Goal: Transaction & Acquisition: Purchase product/service

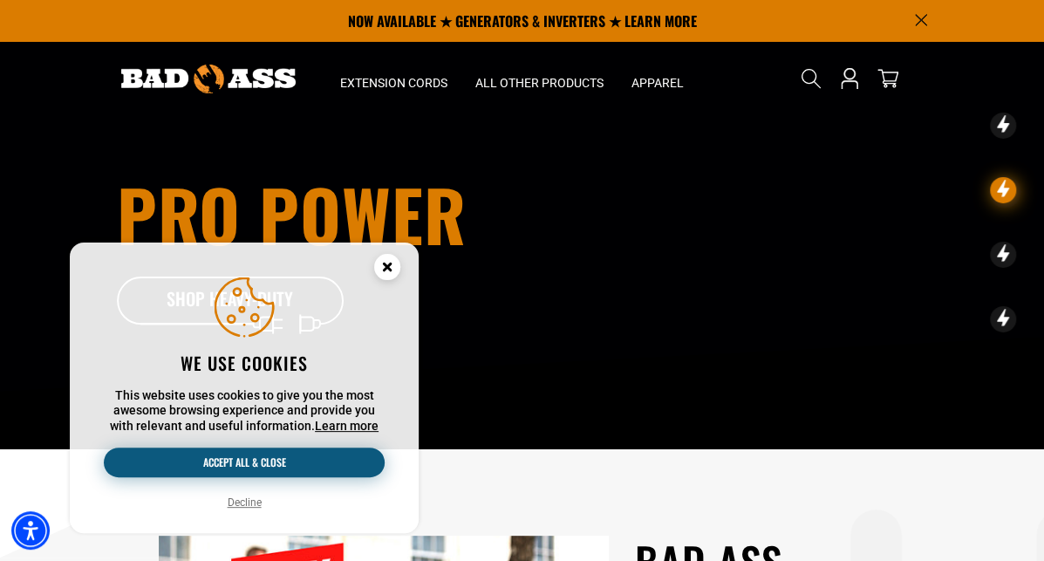
click at [244, 462] on button "Accept all & close" at bounding box center [244, 463] width 281 height 30
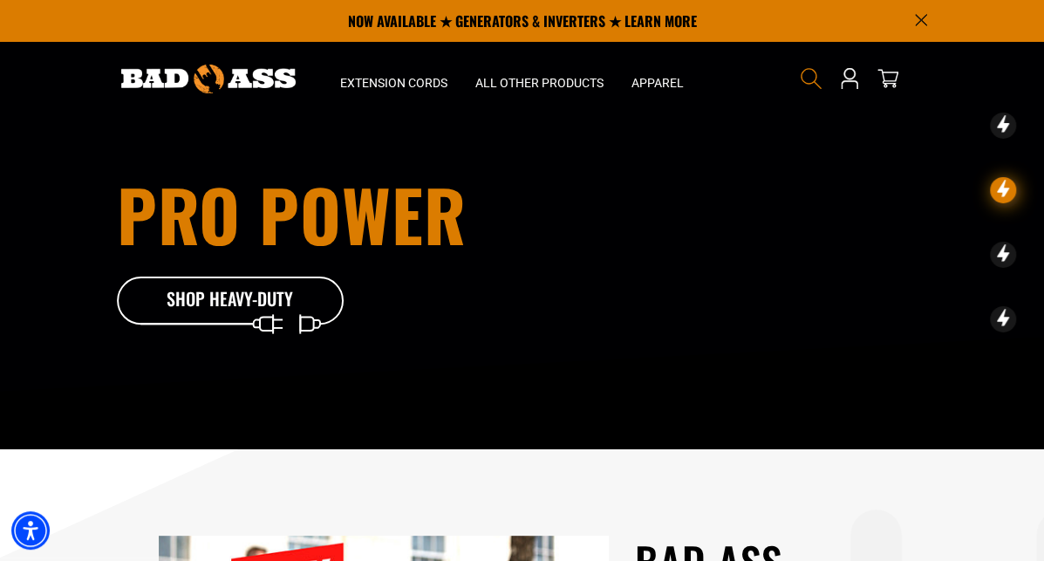
click at [823, 81] on icon "Search" at bounding box center [811, 78] width 23 height 23
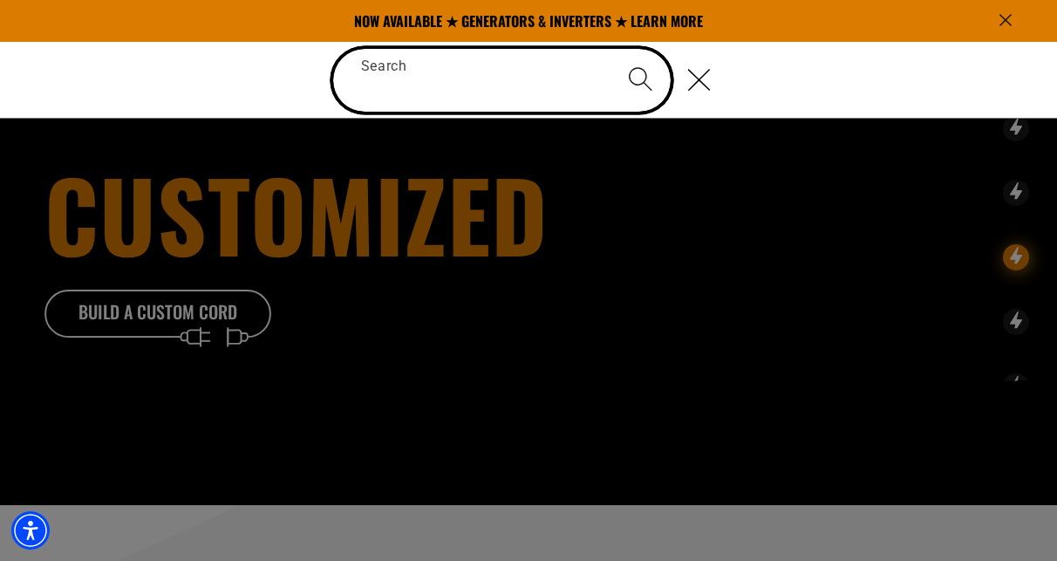
click at [510, 82] on input "Search" at bounding box center [502, 80] width 338 height 63
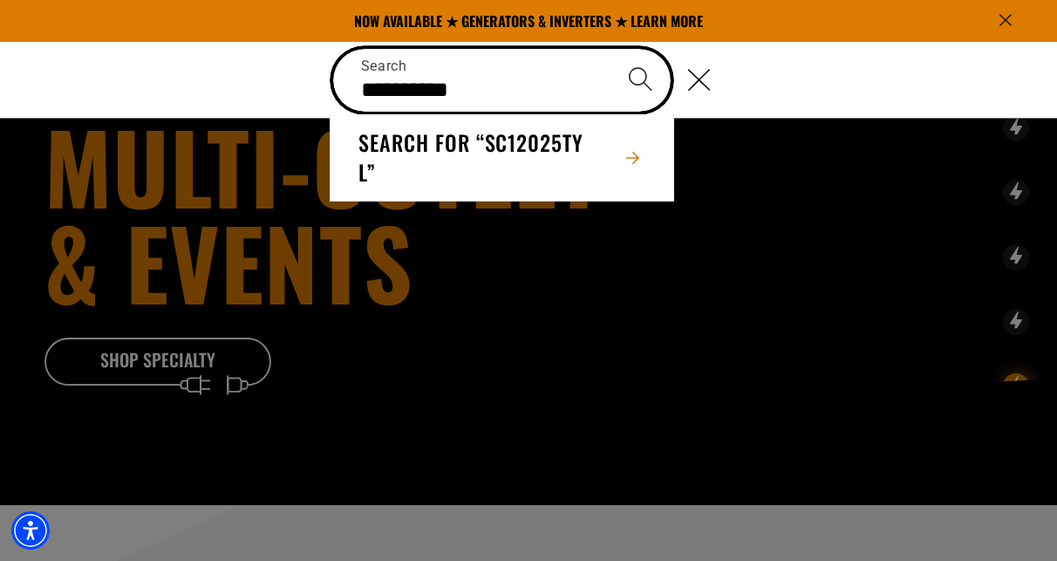
type input "**********"
click at [610, 49] on button "Search" at bounding box center [640, 79] width 61 height 61
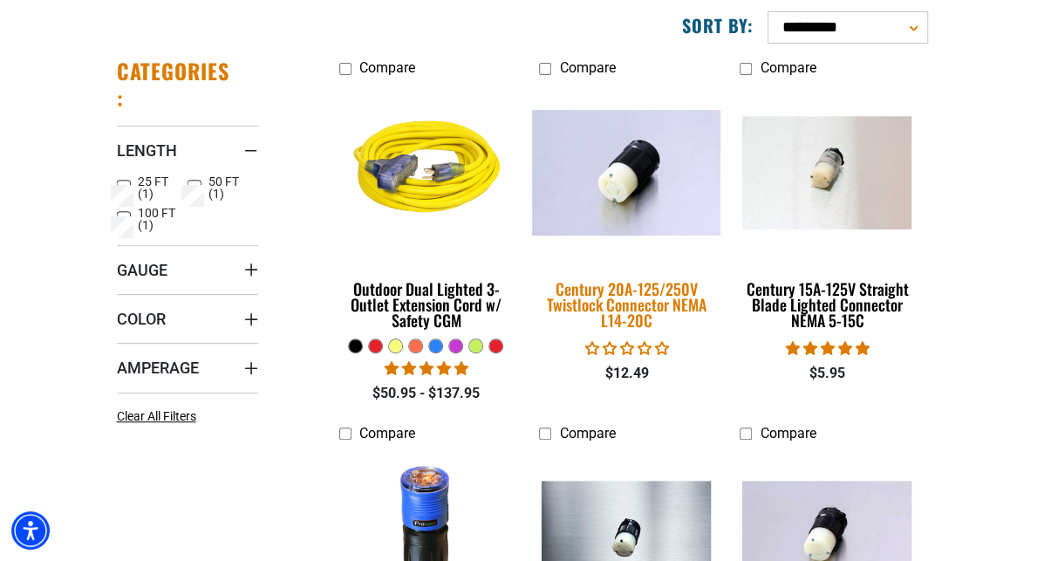
scroll to position [262, 0]
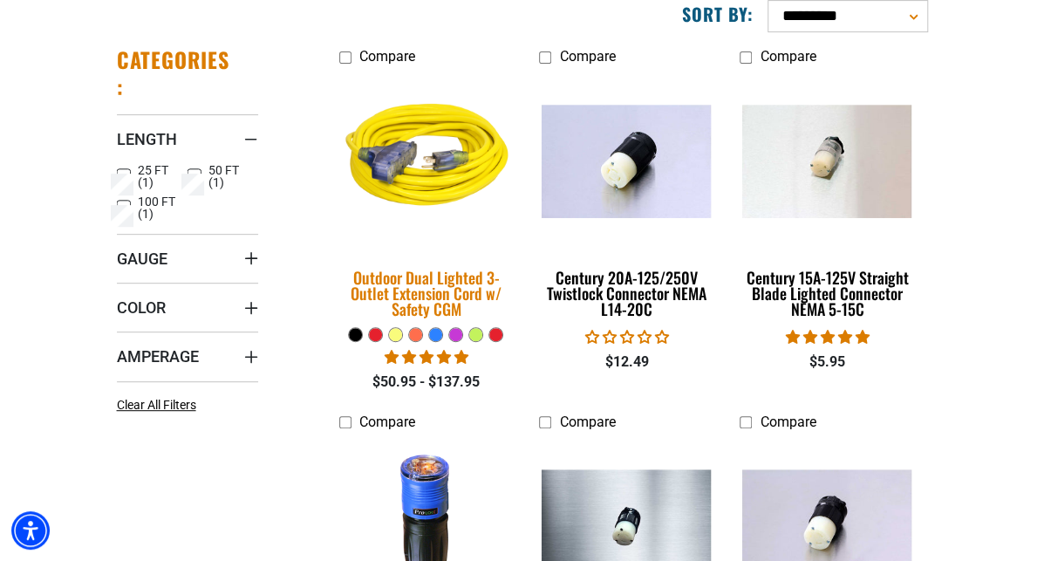
click at [384, 317] on div "Outdoor Dual Lighted 3-Outlet Extension Cord w/ Safety CGM" at bounding box center [426, 293] width 174 height 47
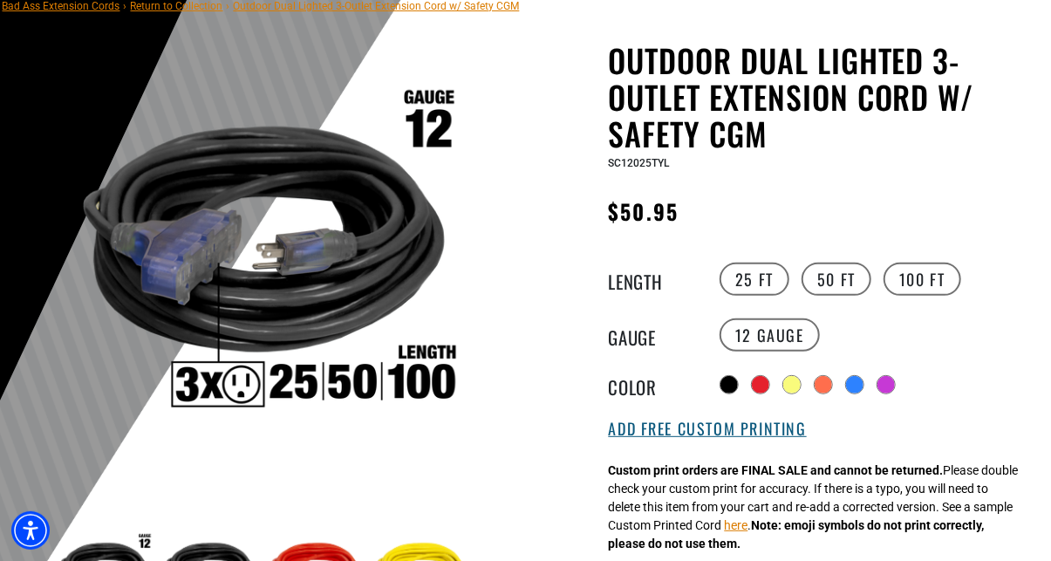
scroll to position [174, 0]
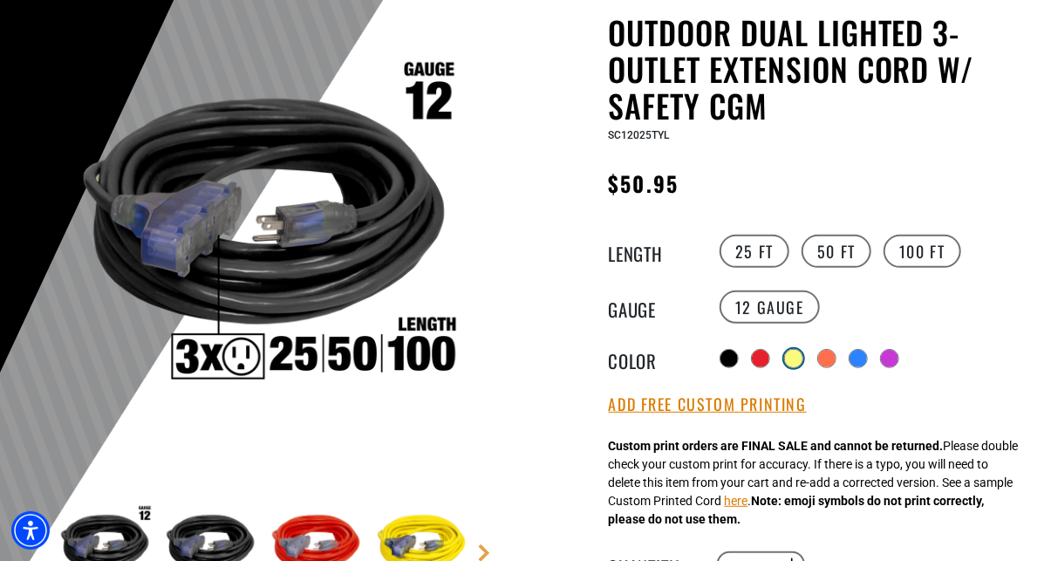
click at [794, 353] on div at bounding box center [793, 358] width 17 height 17
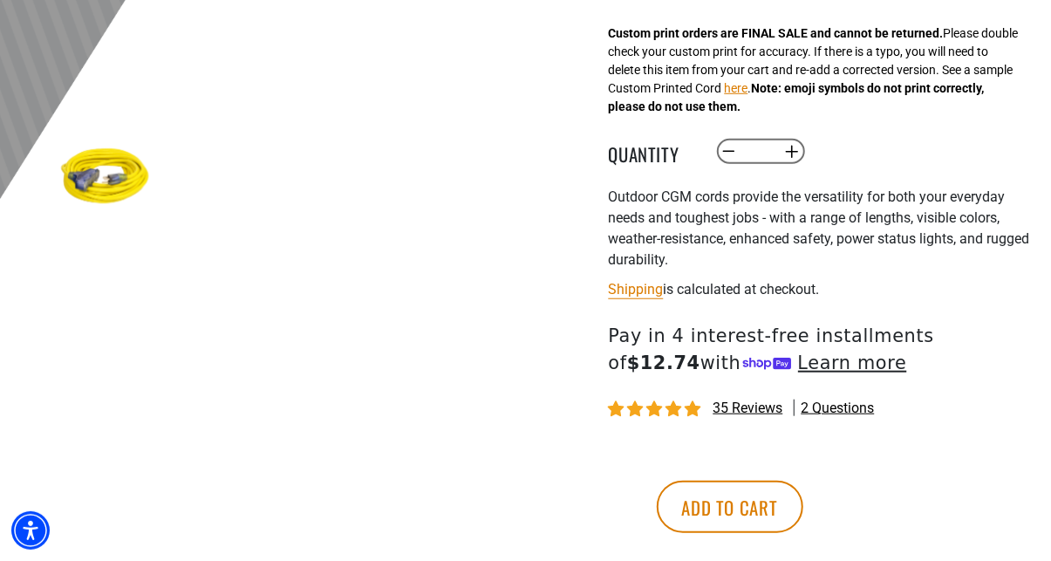
scroll to position [611, 0]
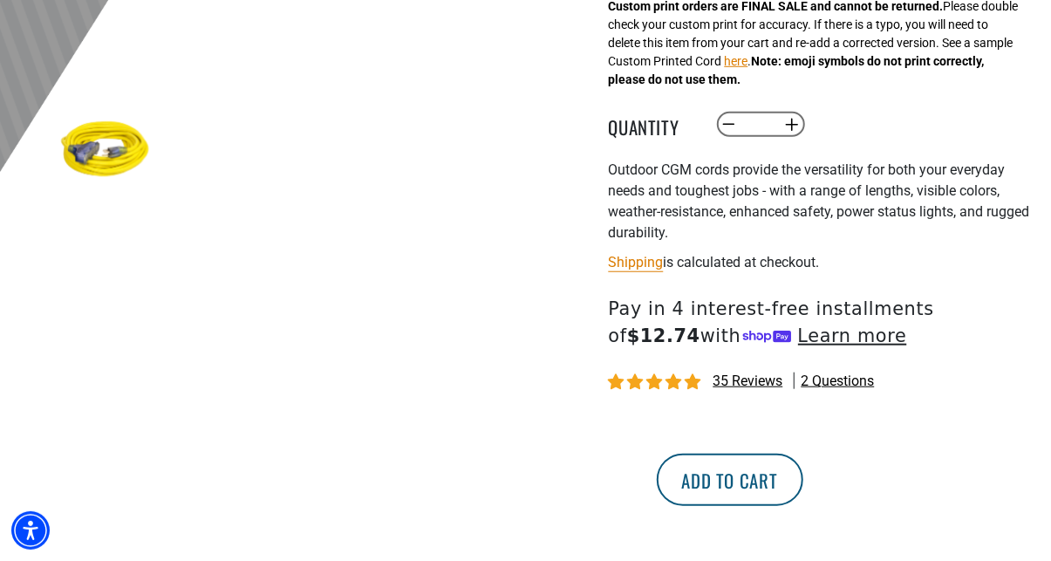
click at [804, 486] on button "Add to cart" at bounding box center [730, 480] width 147 height 52
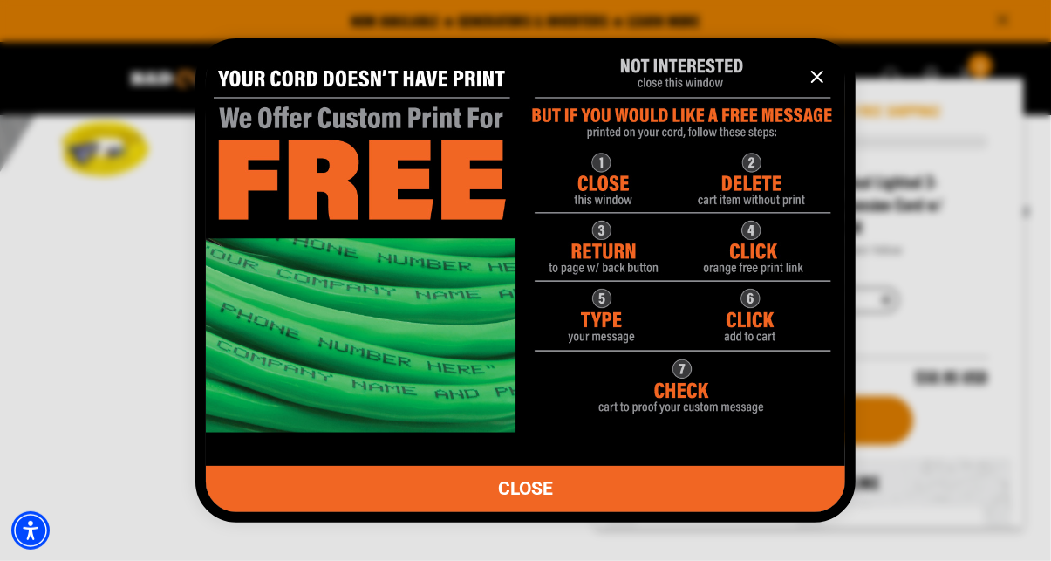
click at [824, 76] on icon "information" at bounding box center [817, 76] width 21 height 21
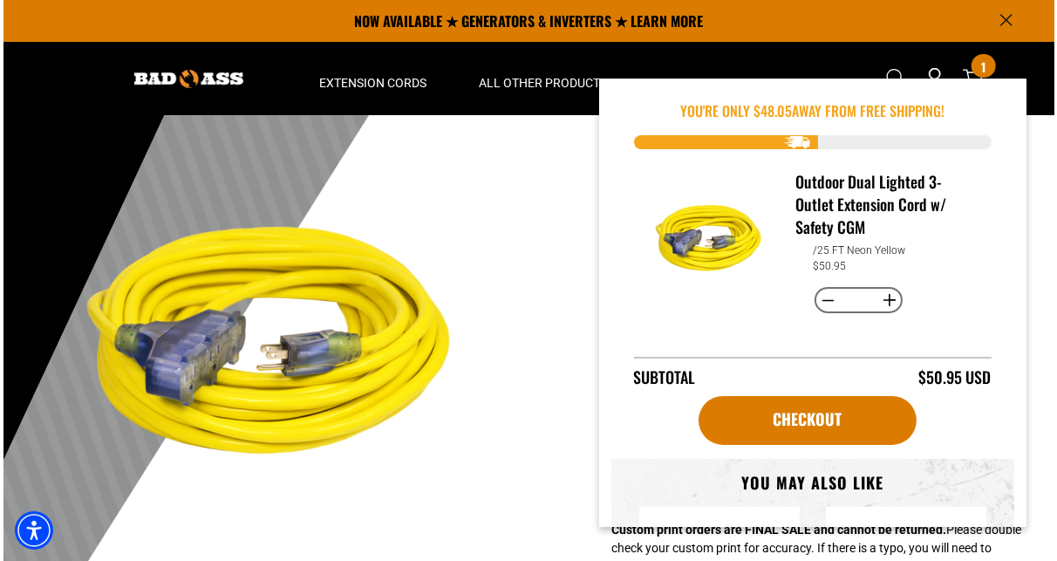
scroll to position [0, 0]
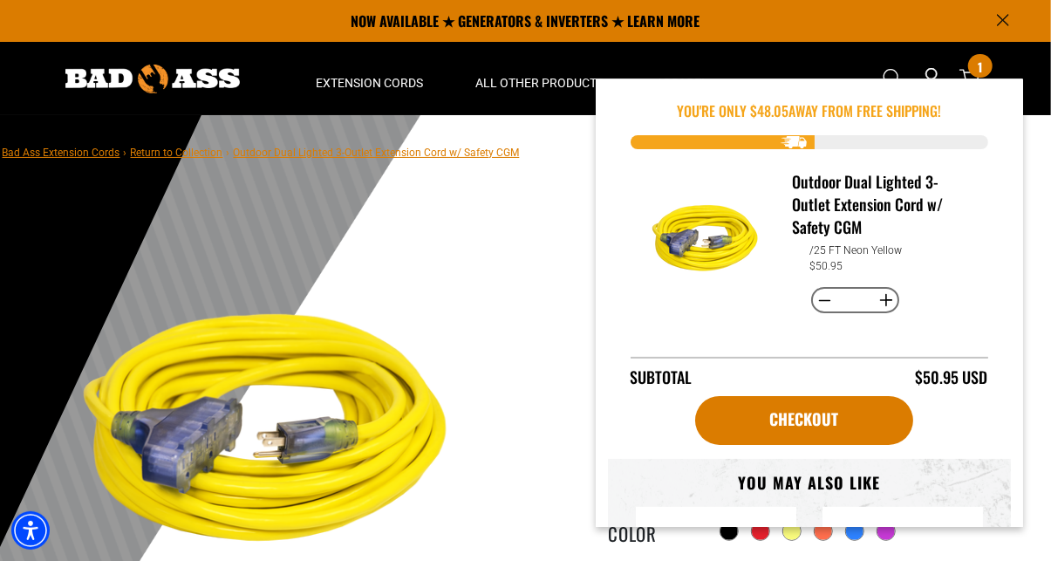
click at [489, 255] on main-product-gallery at bounding box center [264, 566] width 497 height 675
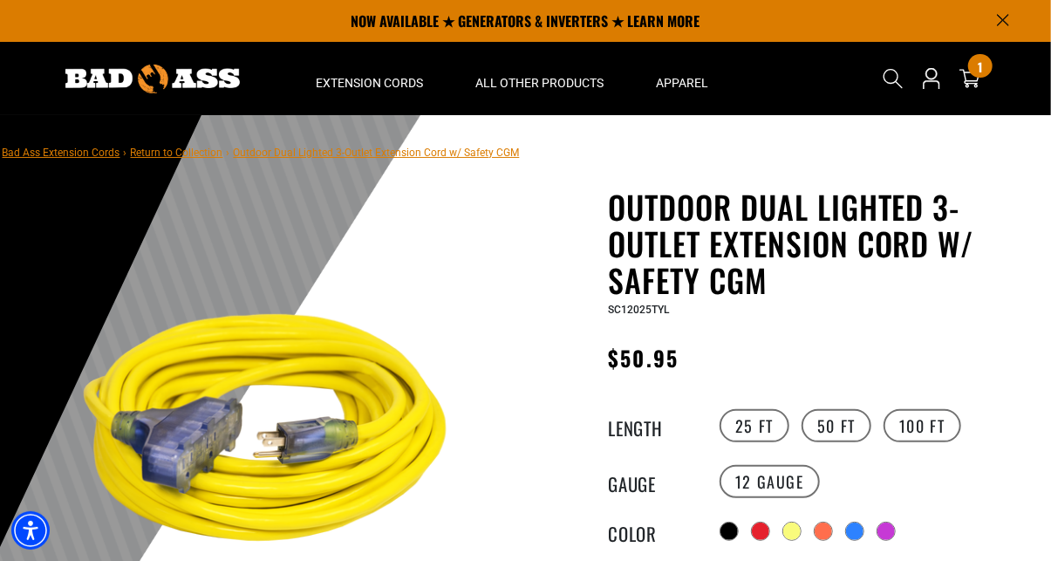
click at [890, 79] on icon "Search" at bounding box center [893, 78] width 23 height 23
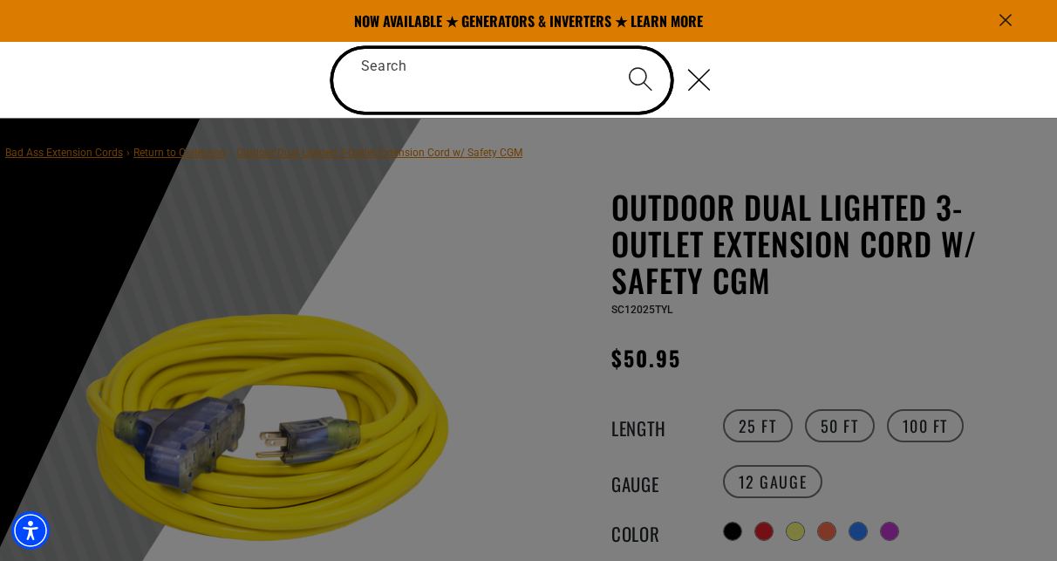
click at [485, 79] on input "Search" at bounding box center [502, 80] width 338 height 63
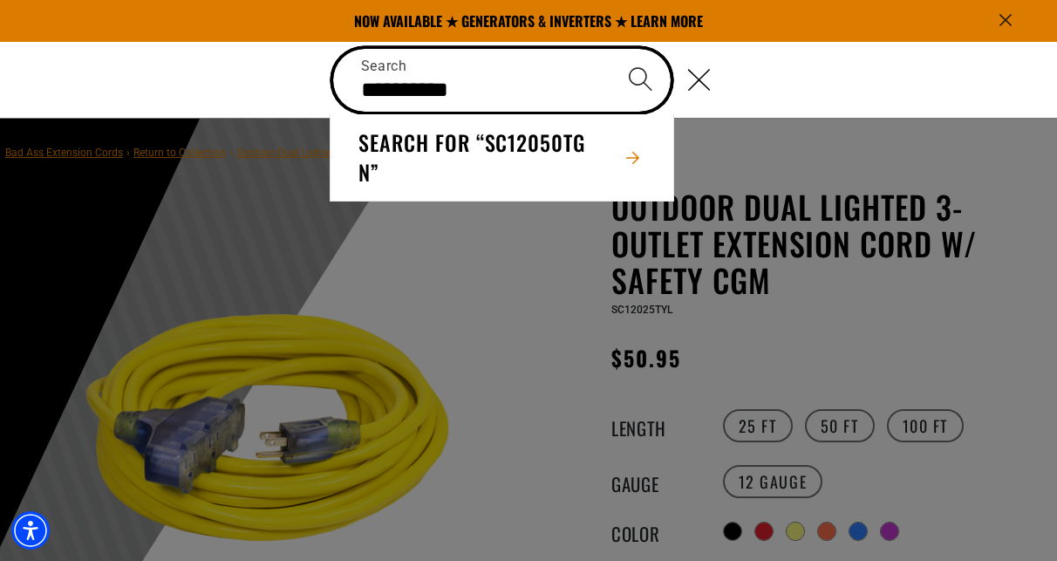
type input "**********"
click at [610, 49] on button "Search" at bounding box center [640, 79] width 61 height 61
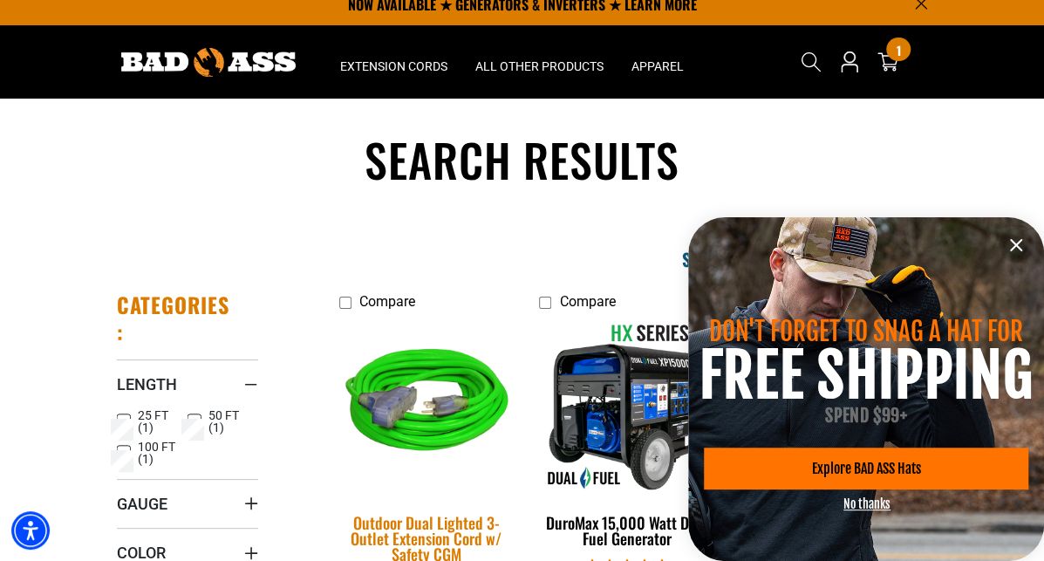
scroll to position [174, 0]
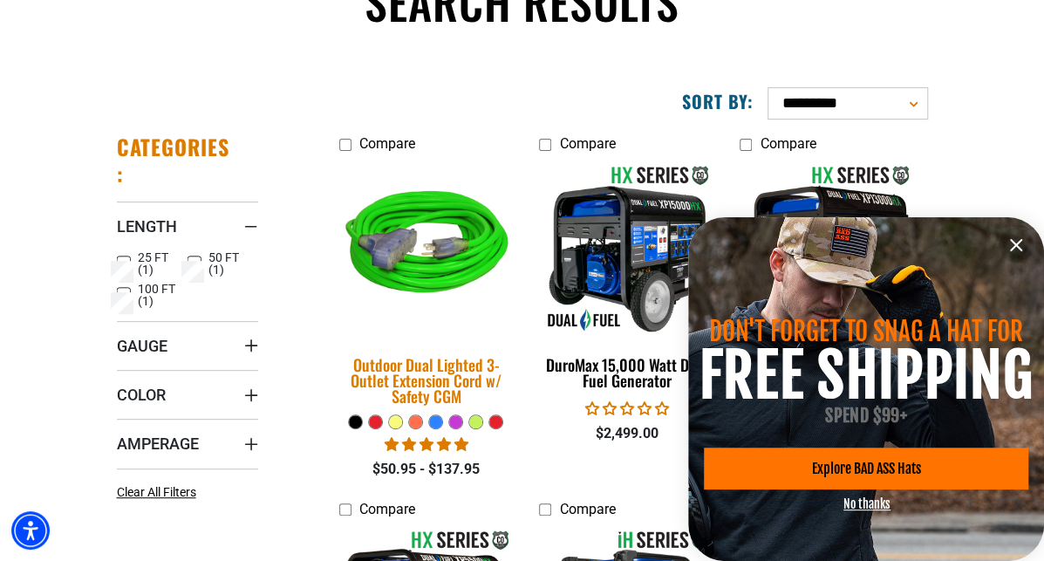
click at [361, 289] on img at bounding box center [426, 248] width 209 height 188
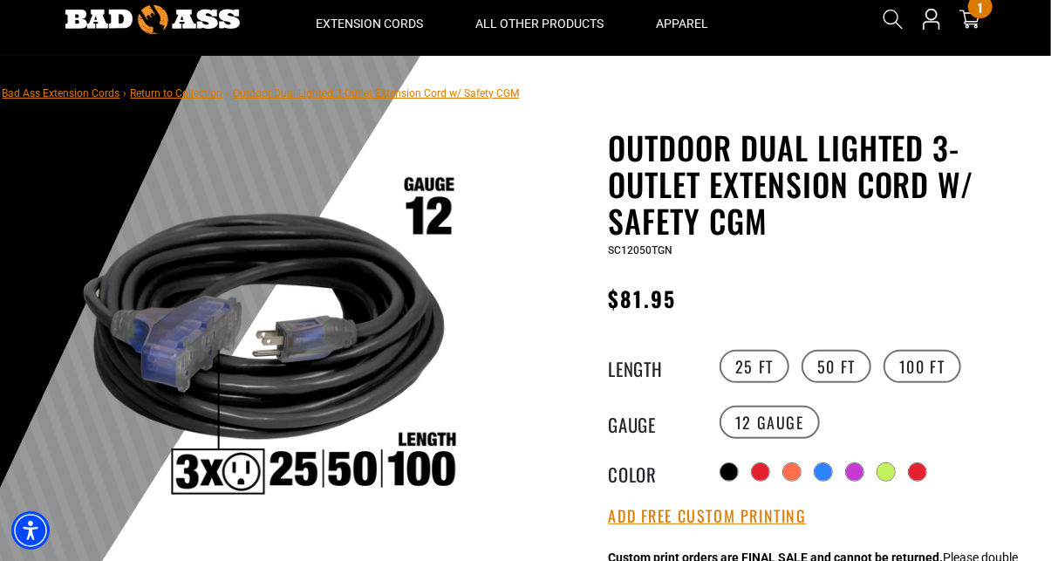
scroll to position [87, 0]
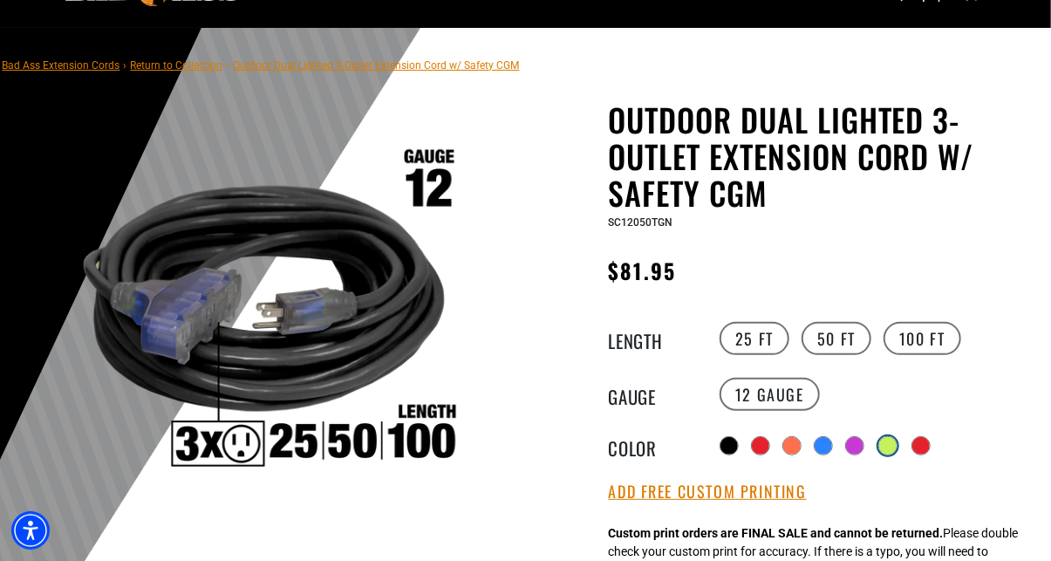
click at [888, 441] on div at bounding box center [887, 445] width 17 height 17
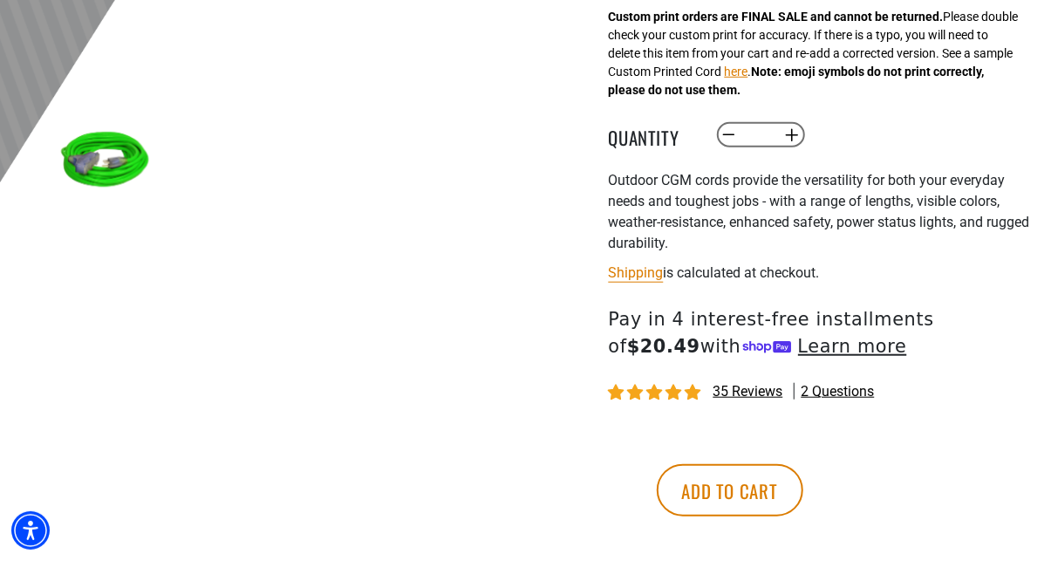
scroll to position [698, 0]
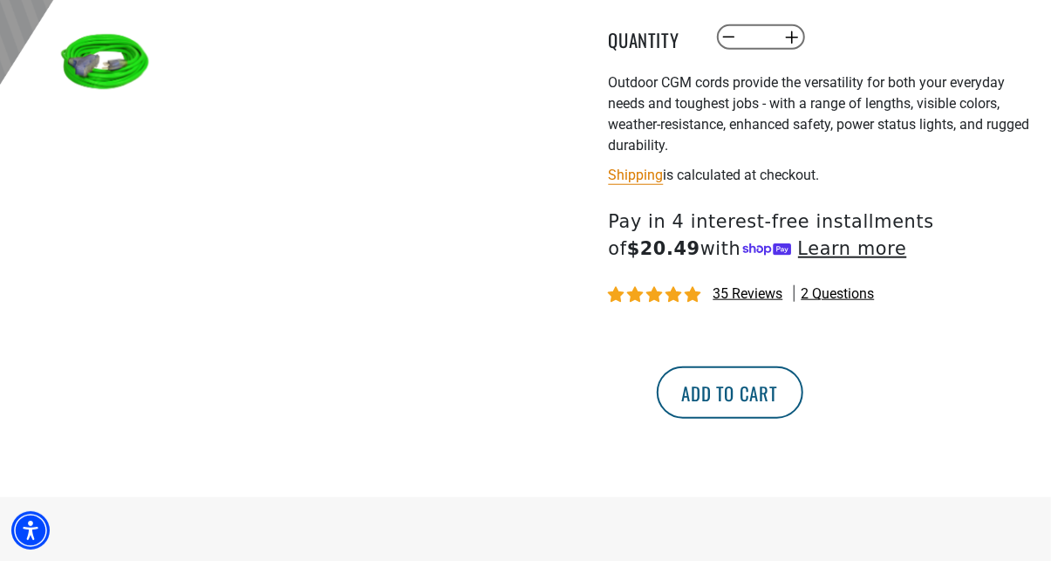
click at [804, 402] on button "Add to cart" at bounding box center [730, 392] width 147 height 52
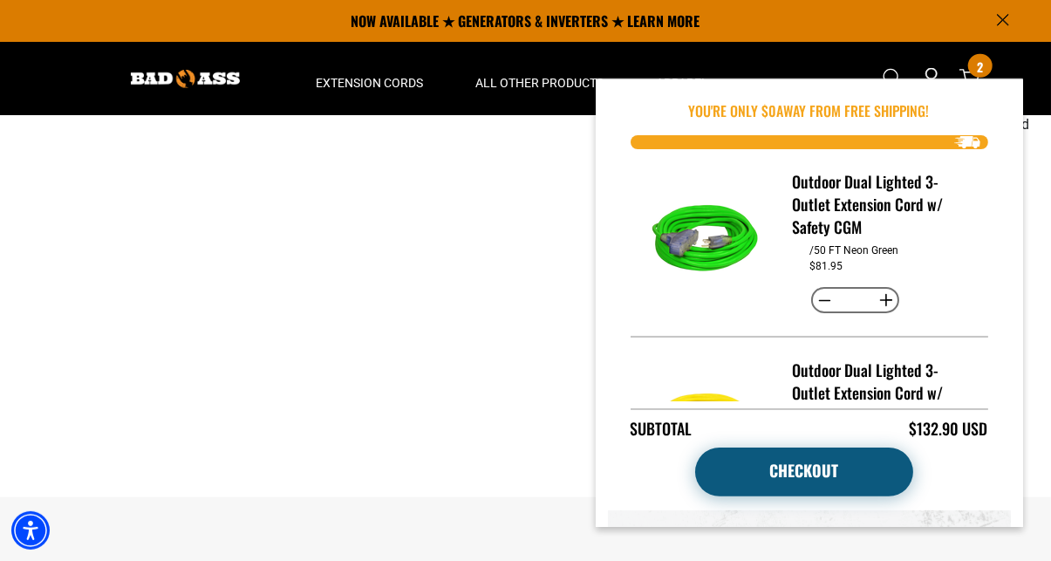
click at [787, 475] on link "Checkout" at bounding box center [804, 472] width 218 height 49
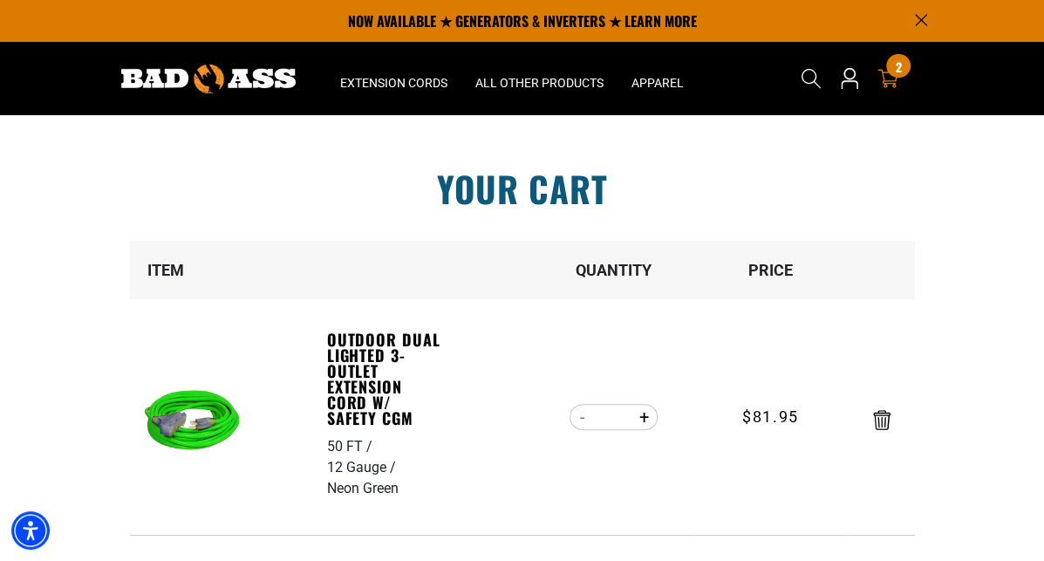
click at [299, 238] on div "Your cart" at bounding box center [523, 206] width 838 height 70
click at [370, 241] on div "Your cart" at bounding box center [523, 206] width 838 height 70
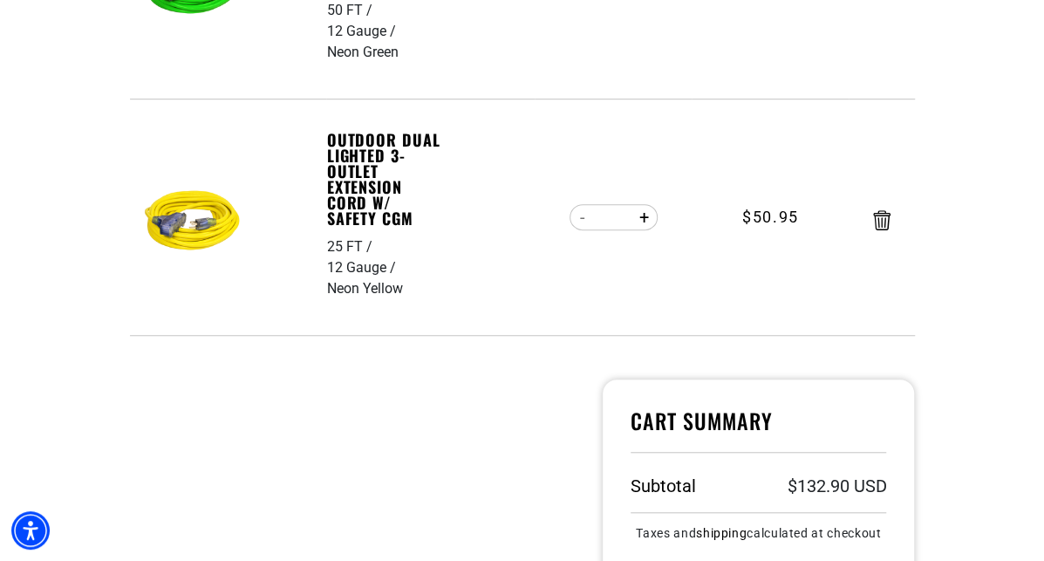
scroll to position [611, 0]
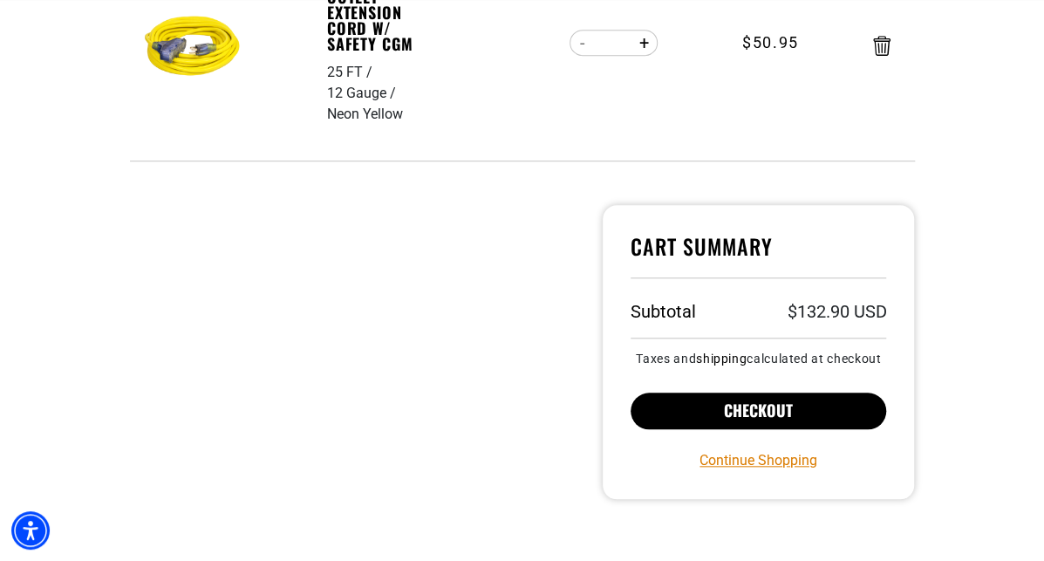
click at [803, 429] on button "Checkout" at bounding box center [759, 411] width 256 height 37
